Goal: Find specific page/section: Find specific page/section

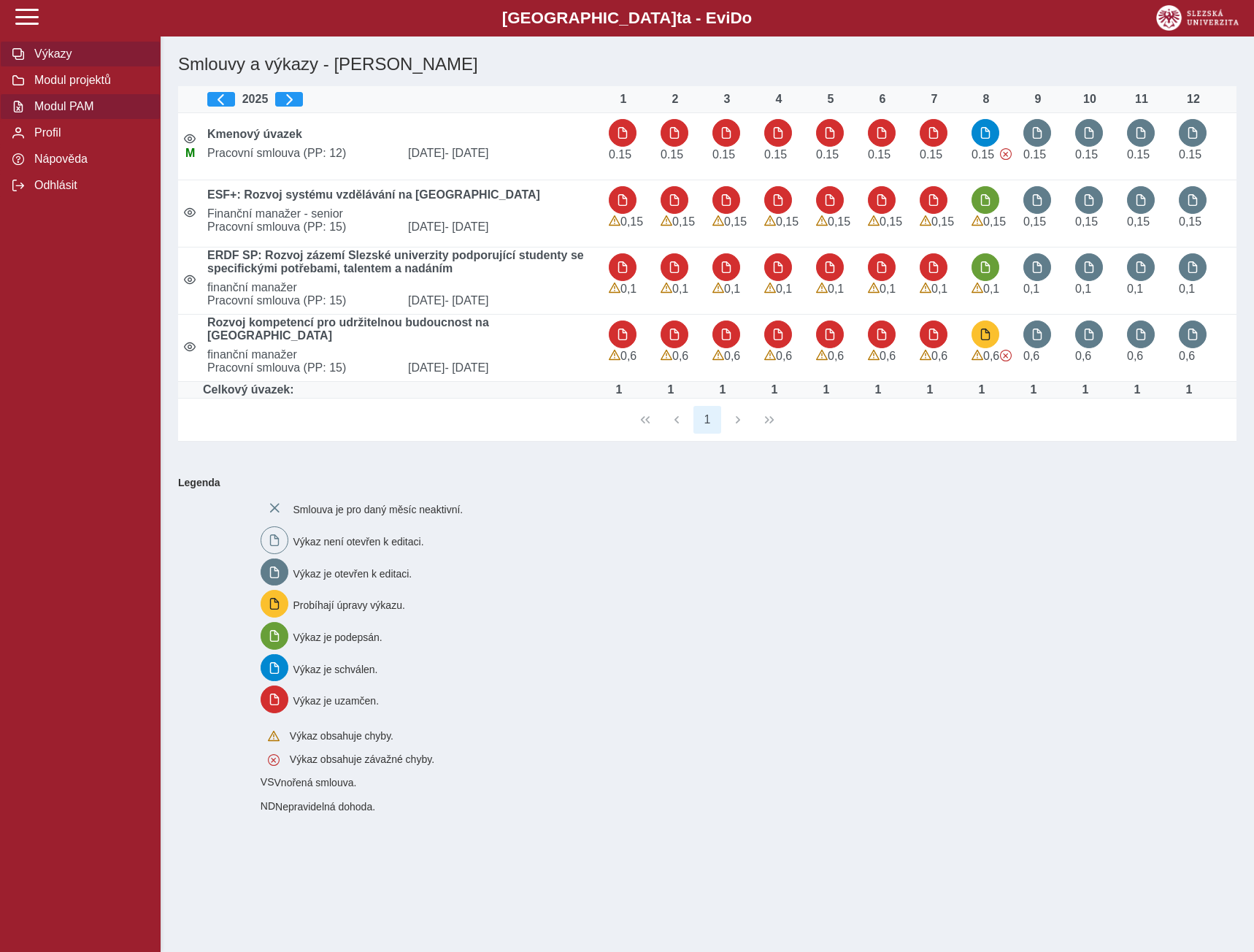
click at [77, 111] on span "Modul PAM" at bounding box center [89, 106] width 118 height 13
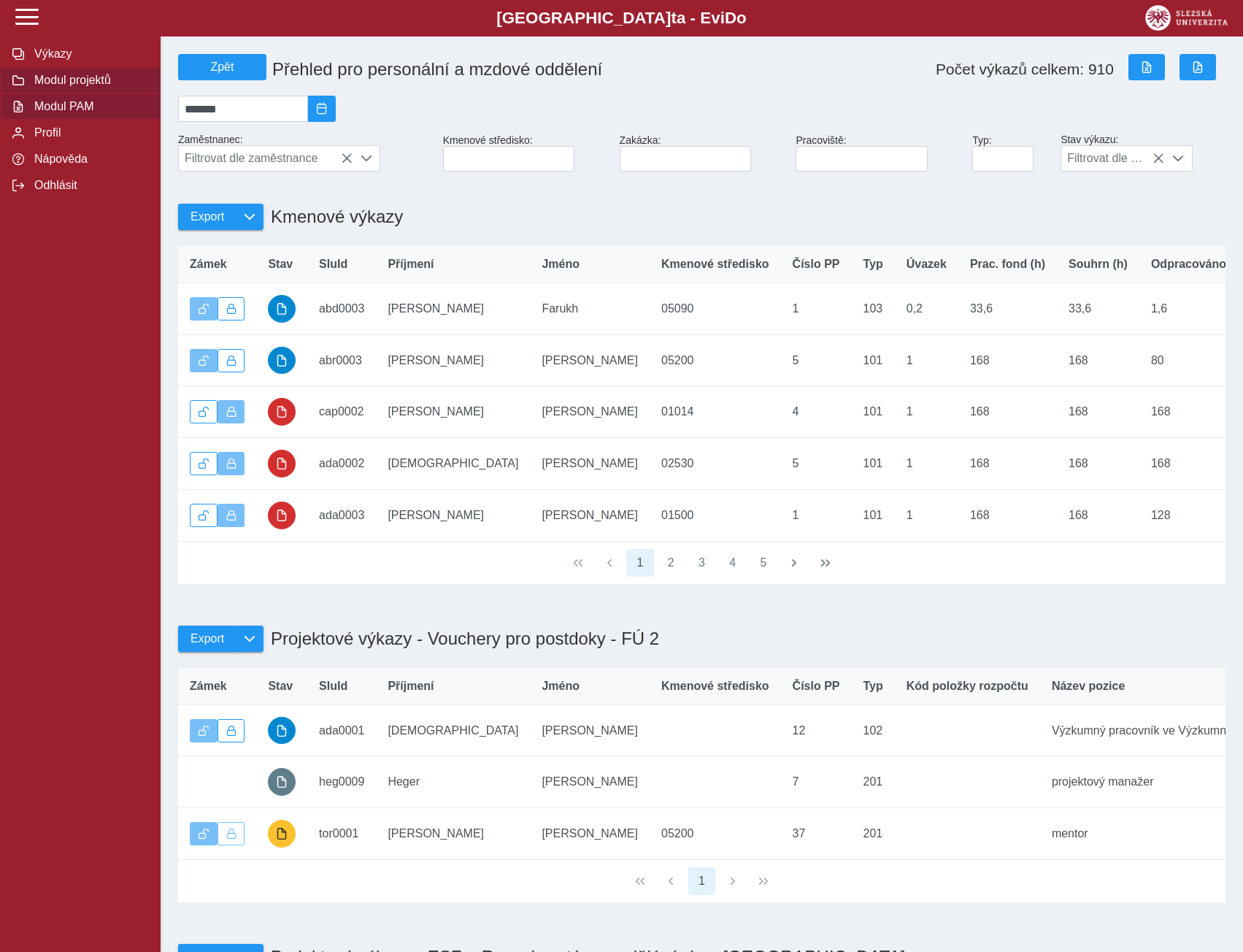
click at [66, 85] on span "Modul projektů" at bounding box center [89, 80] width 118 height 13
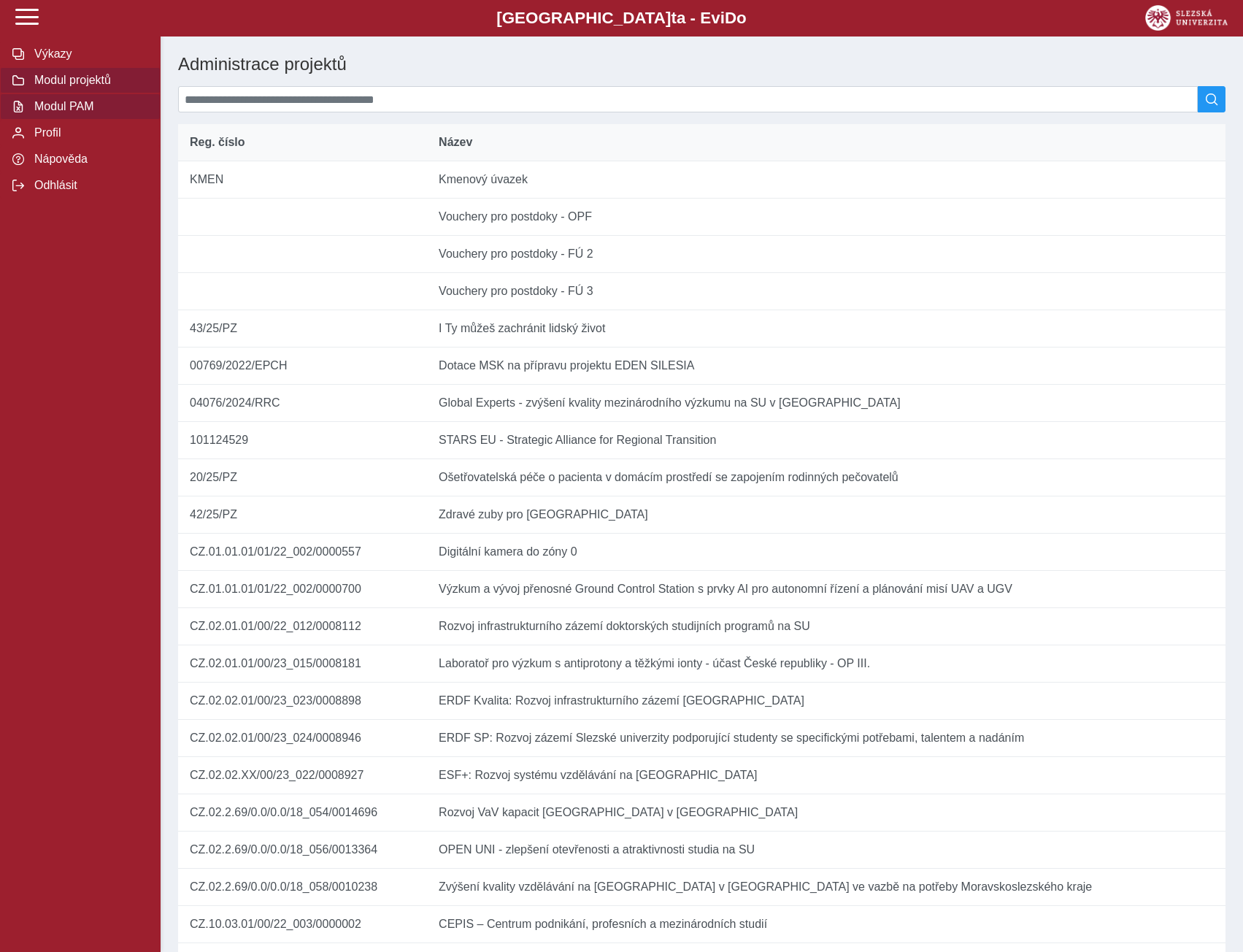
click at [66, 114] on span "Modul PAM" at bounding box center [89, 106] width 118 height 13
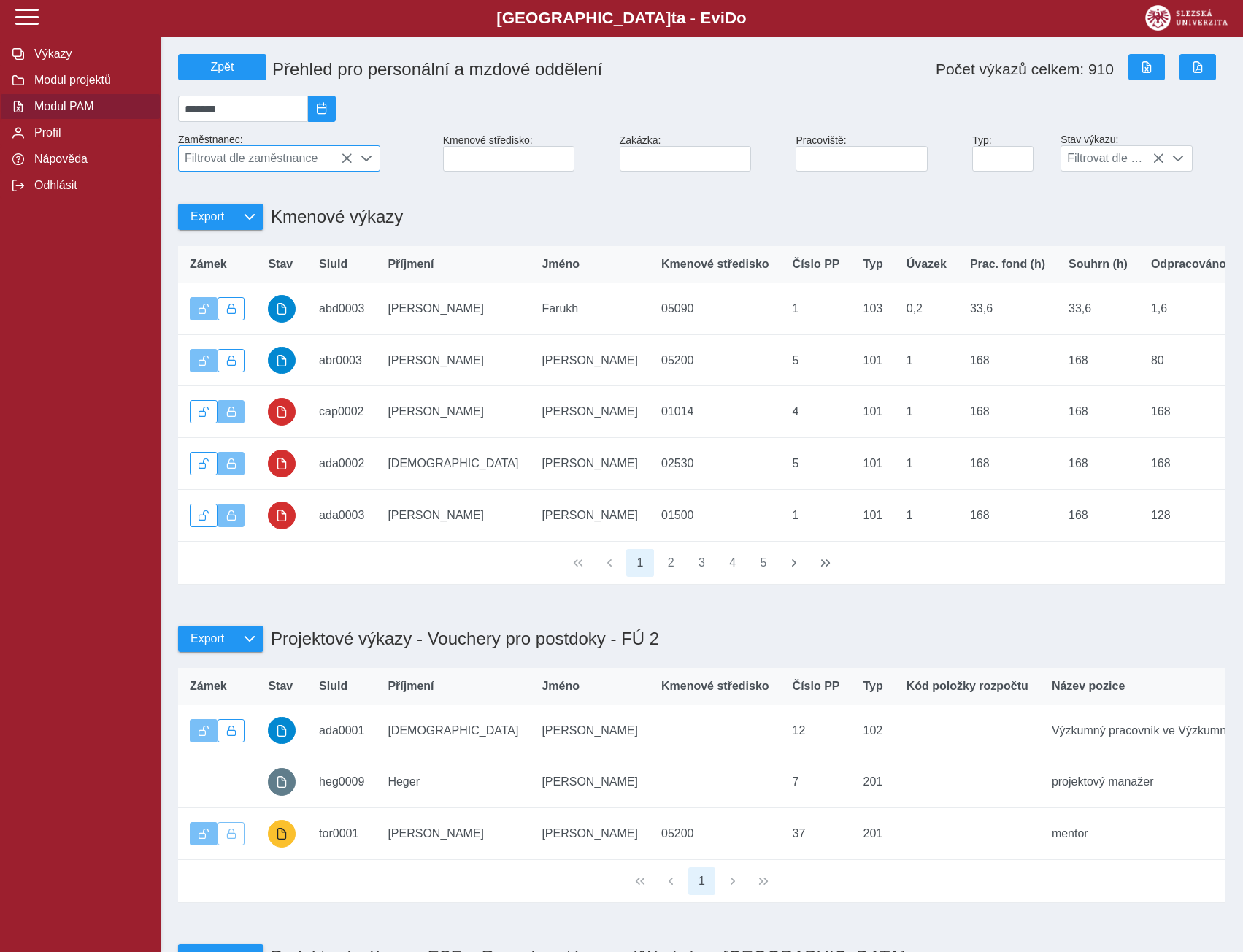
click at [245, 164] on span "Filtrovat dle zaměstnance" at bounding box center [266, 158] width 174 height 25
type input "********"
click at [270, 163] on span "Filtrovat dle zaměstnance" at bounding box center [266, 158] width 174 height 25
click at [251, 242] on li "Ing. Martina Jatzková" at bounding box center [278, 229] width 200 height 25
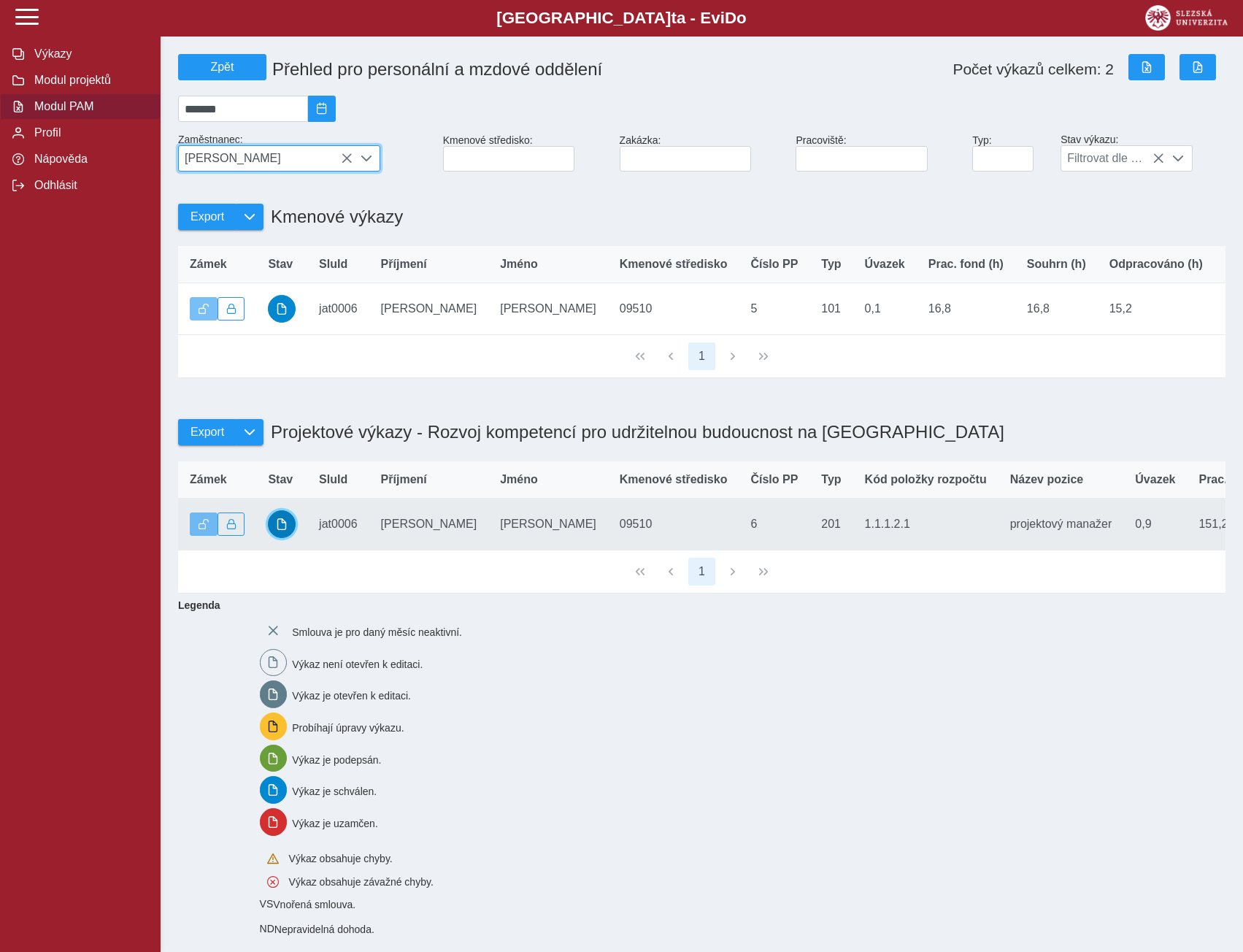
click at [284, 530] on span "button" at bounding box center [281, 524] width 12 height 12
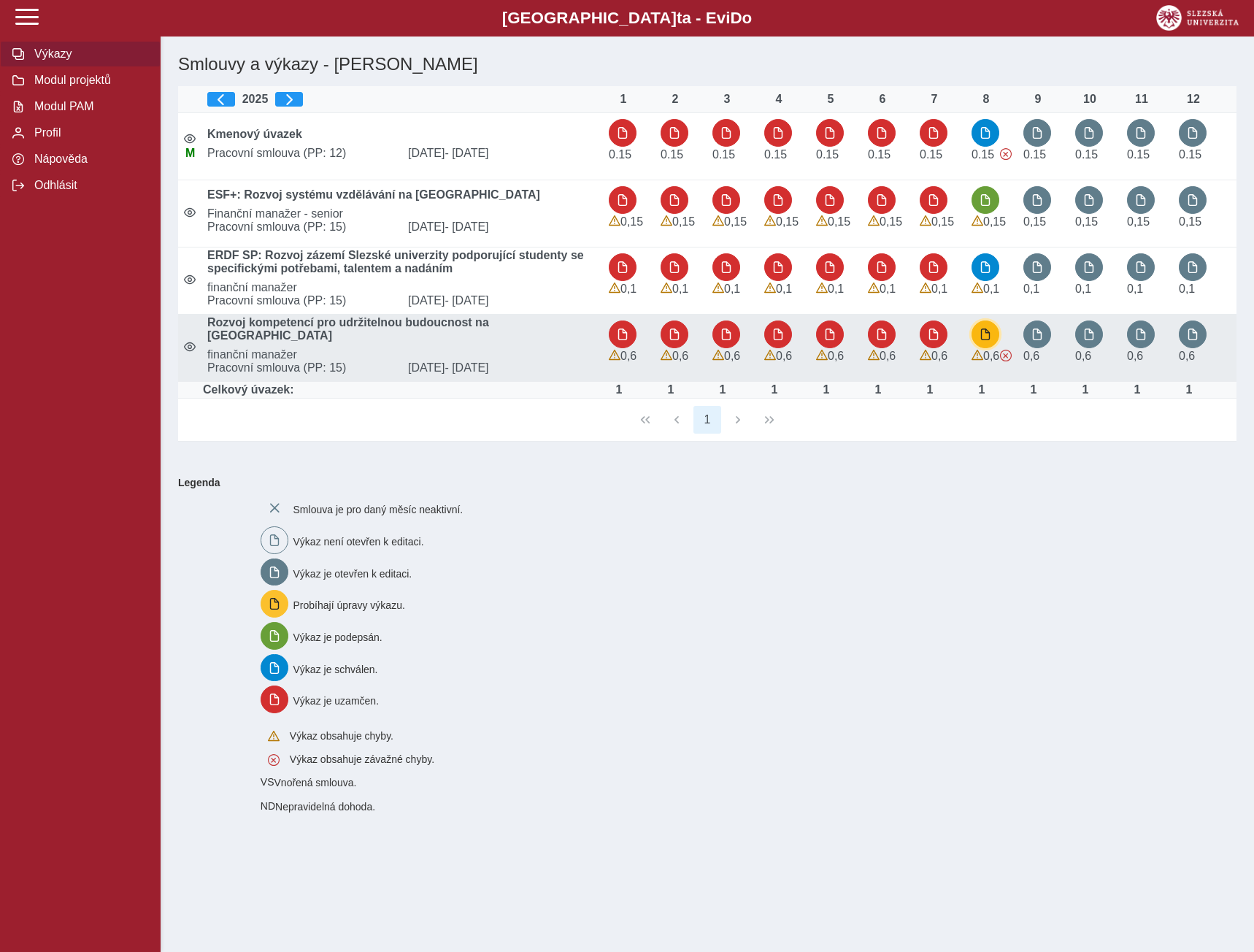
click at [980, 341] on span "button" at bounding box center [985, 335] width 12 height 12
